Goal: Task Accomplishment & Management: Use online tool/utility

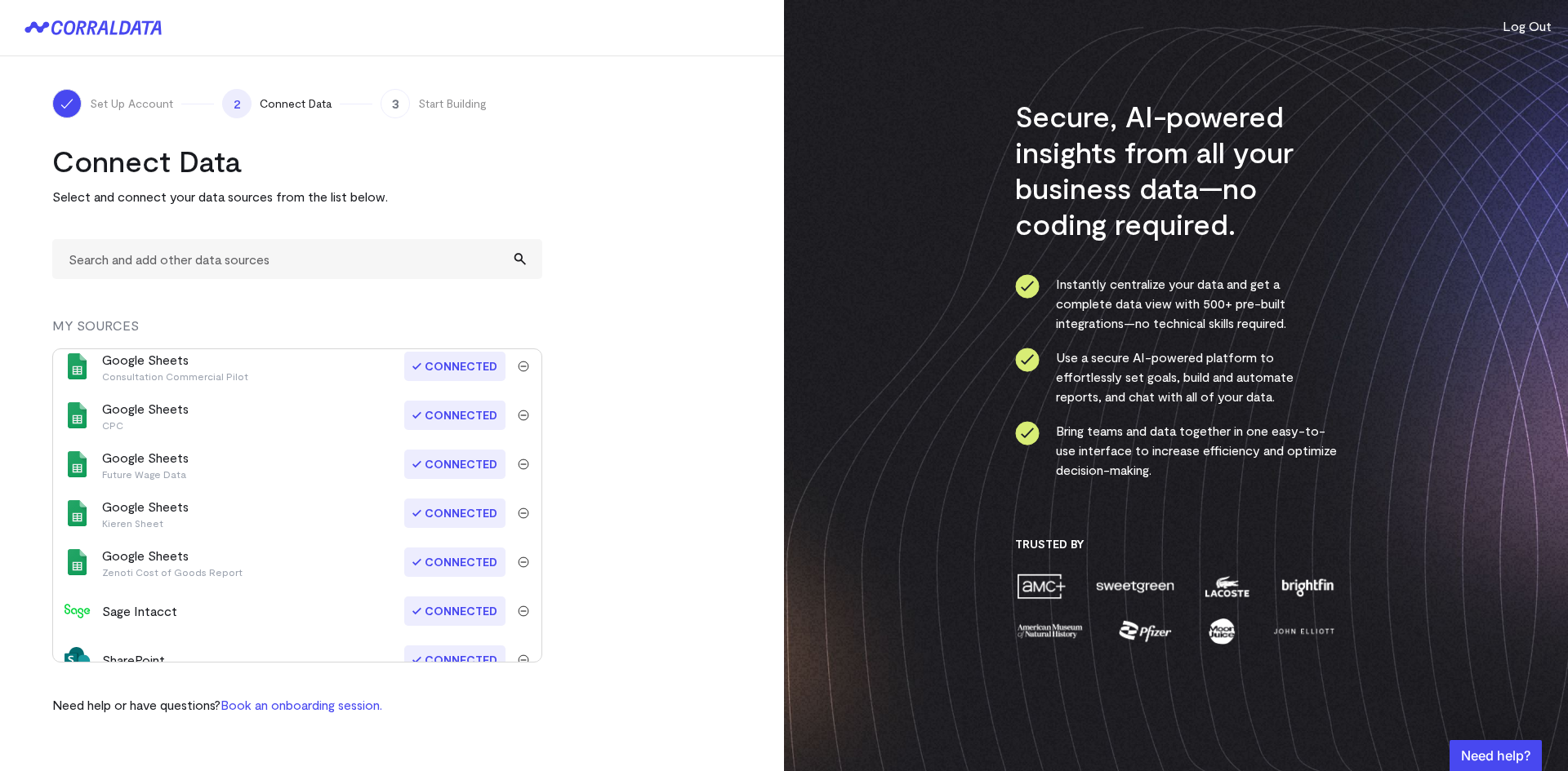
scroll to position [715, 0]
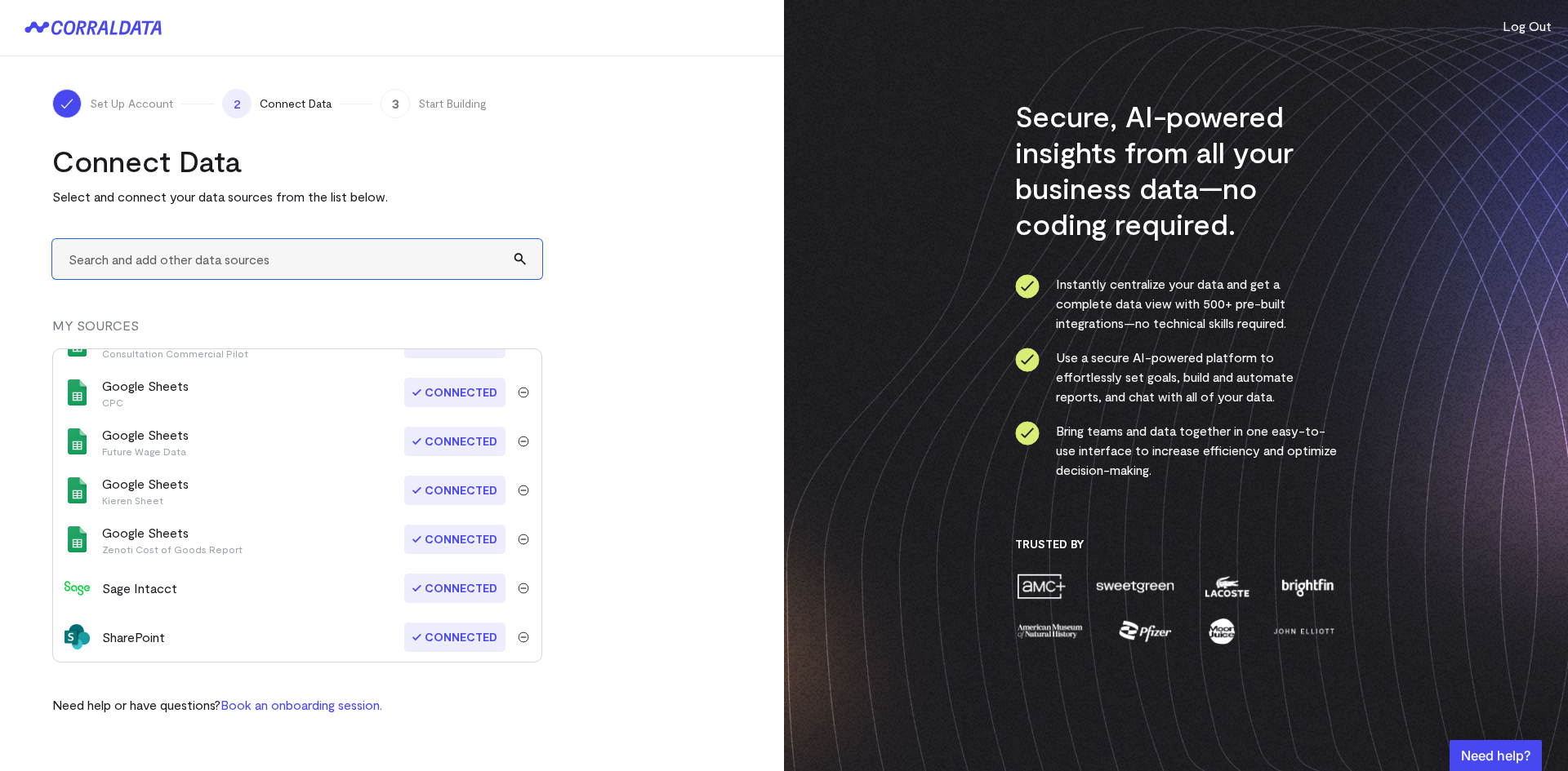
click at [336, 258] on input "text" at bounding box center [297, 259] width 490 height 40
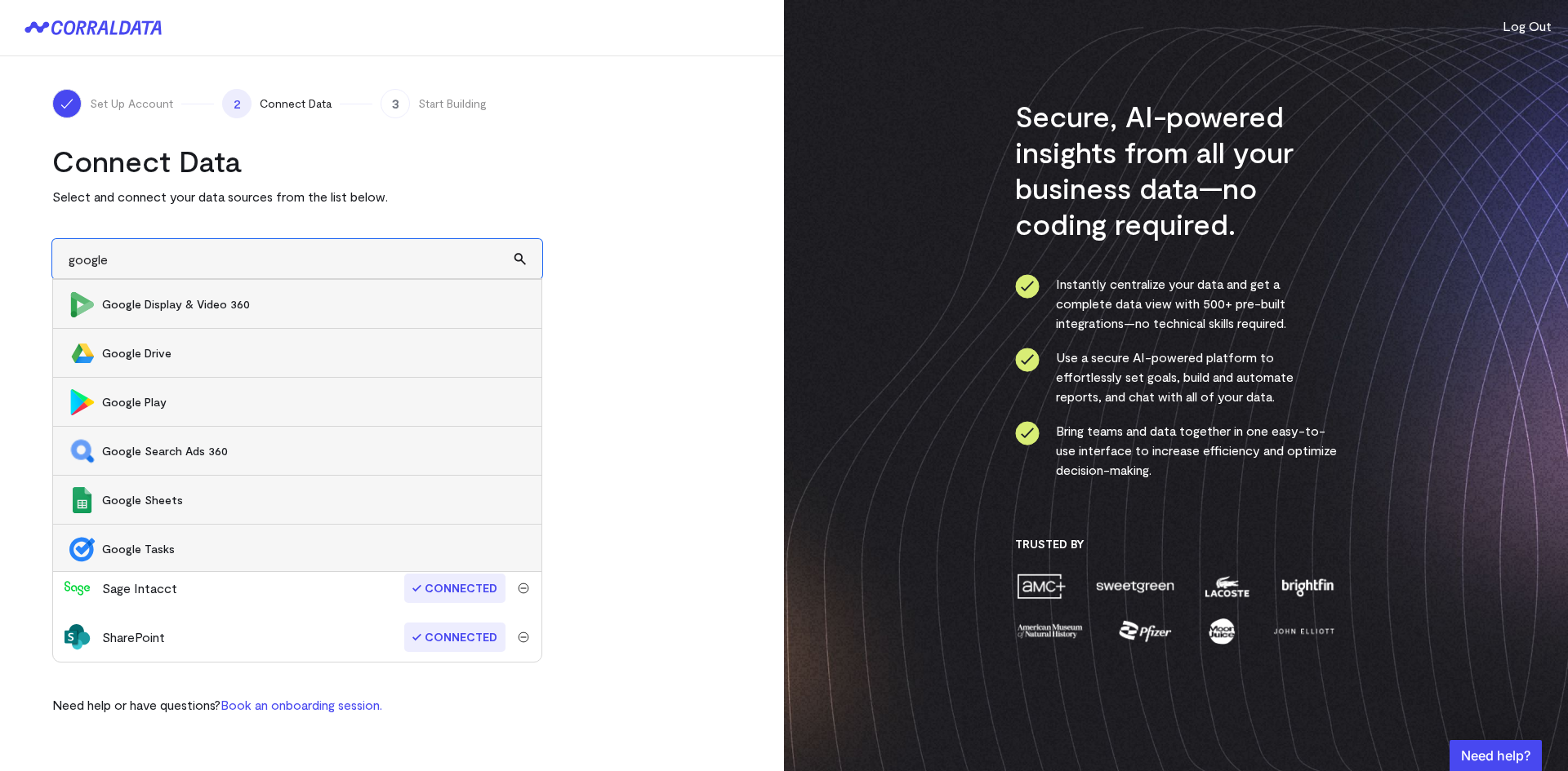
scroll to position [589, 0]
click at [223, 493] on span "Google Sheets" at bounding box center [313, 498] width 423 height 17
type input "Google Sheets"
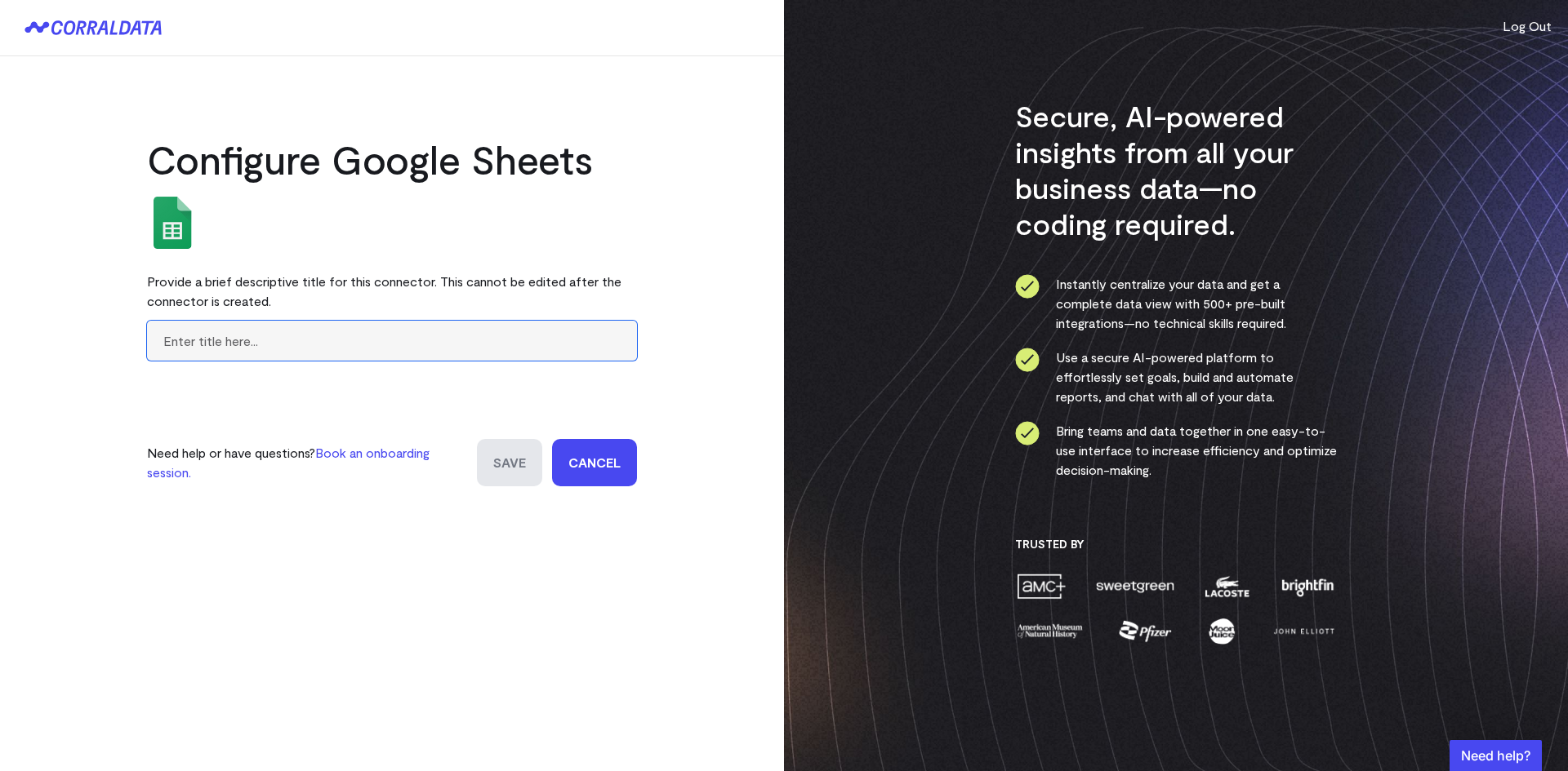
click at [400, 350] on input "text" at bounding box center [392, 341] width 490 height 40
type input "Active Injectors"
